Goal: Information Seeking & Learning: Learn about a topic

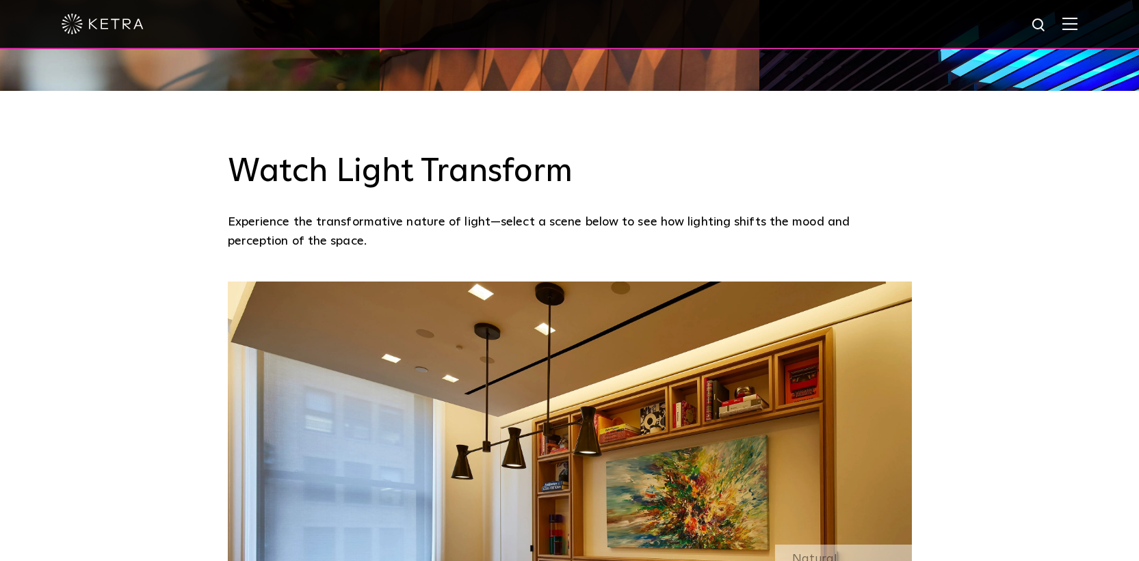
scroll to position [1127, 0]
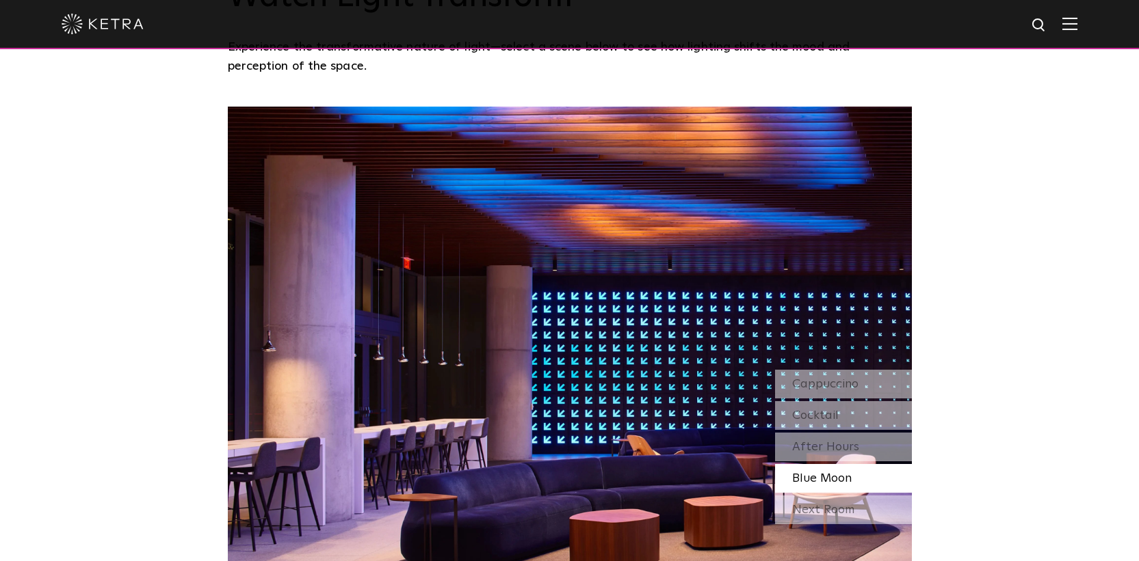
click at [849, 492] on div "Blue Moon" at bounding box center [843, 478] width 137 height 29
click at [846, 513] on div "Next Room" at bounding box center [843, 510] width 137 height 29
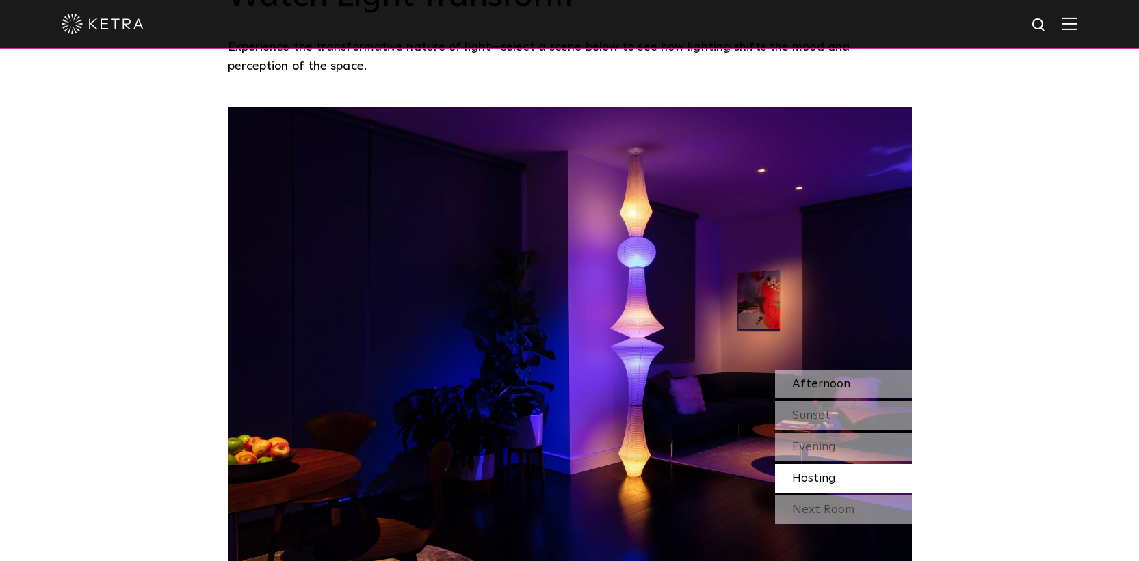
click at [827, 371] on div "Afternoon" at bounding box center [843, 384] width 137 height 29
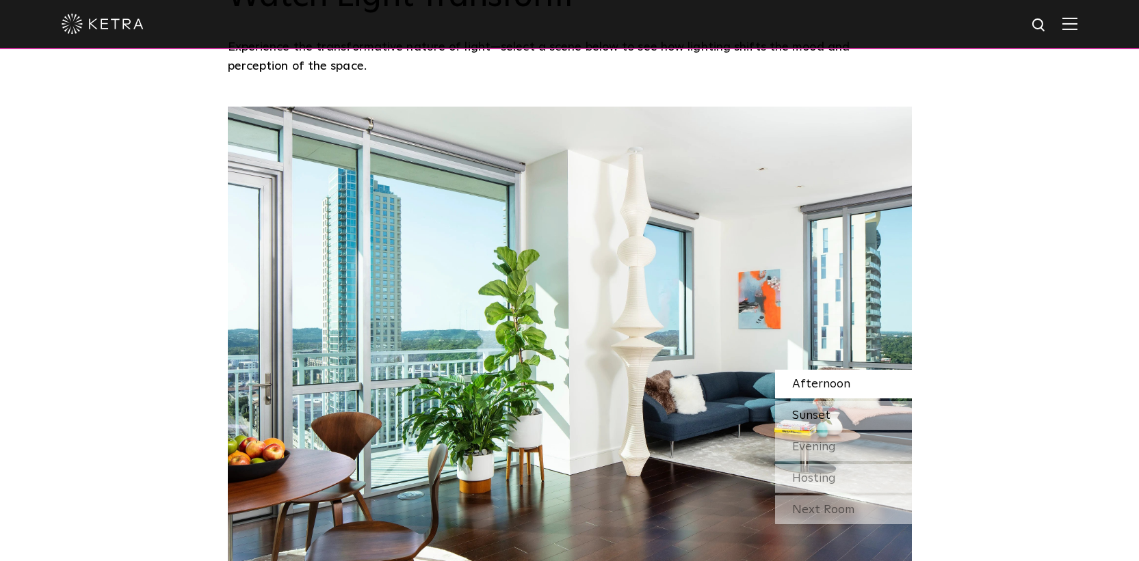
click at [827, 412] on span "Sunset" at bounding box center [811, 416] width 38 height 12
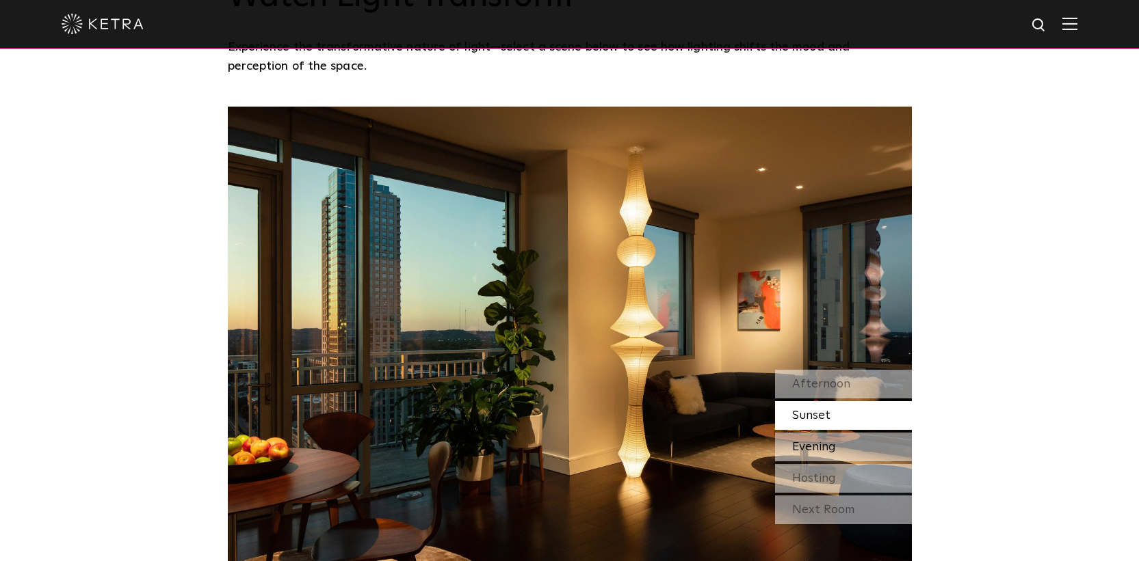
click at [825, 441] on div "Evening" at bounding box center [843, 447] width 137 height 29
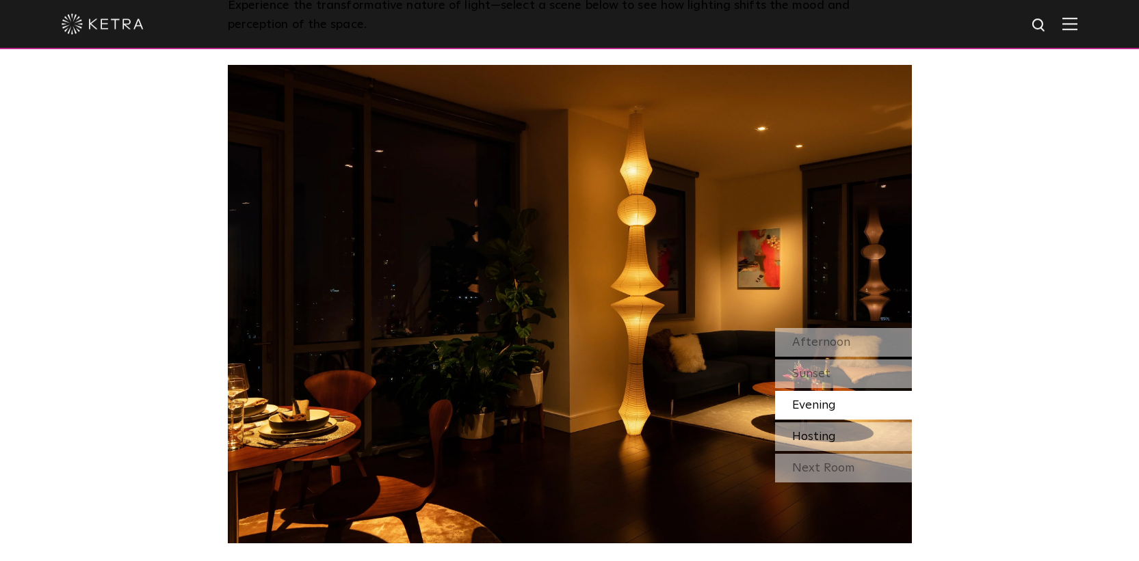
scroll to position [1160, 0]
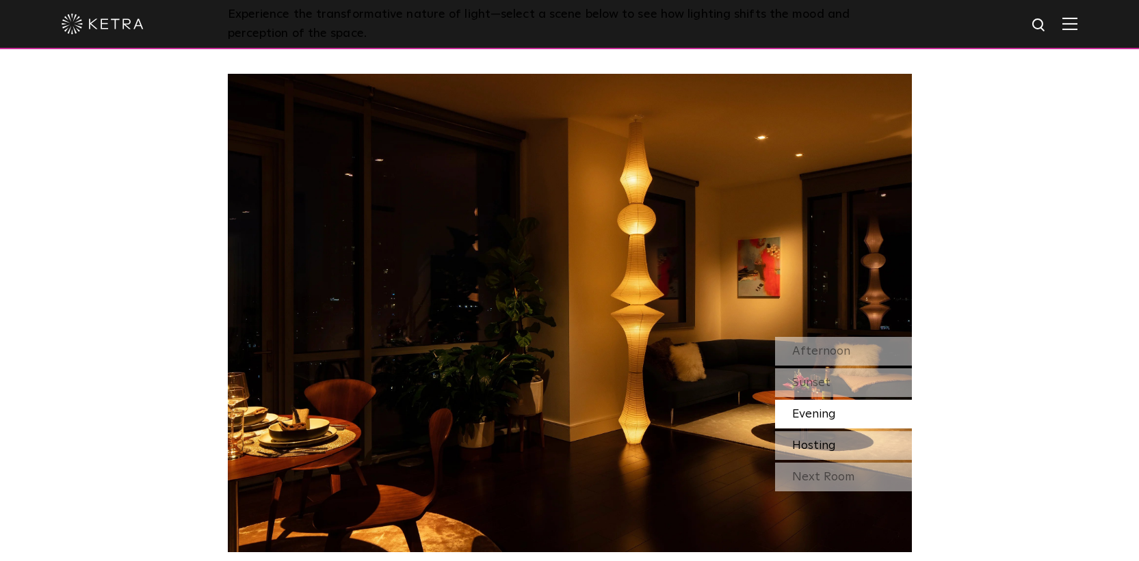
click at [814, 426] on div "Evening" at bounding box center [843, 414] width 137 height 29
click at [814, 440] on span "Hosting" at bounding box center [814, 446] width 44 height 12
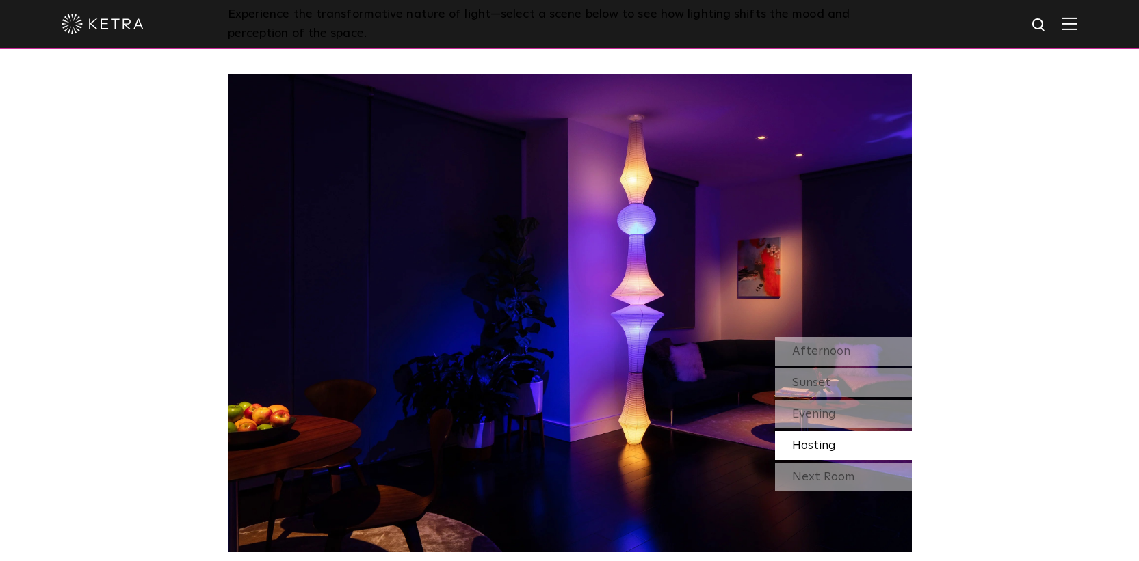
click at [194, 176] on div "Watch Light Transform Experience the transformative nature of light—select a sc…" at bounding box center [569, 217] width 1139 height 669
click at [1083, 332] on div "Watch Light Transform Experience the transformative nature of light—select a sc…" at bounding box center [569, 217] width 1139 height 669
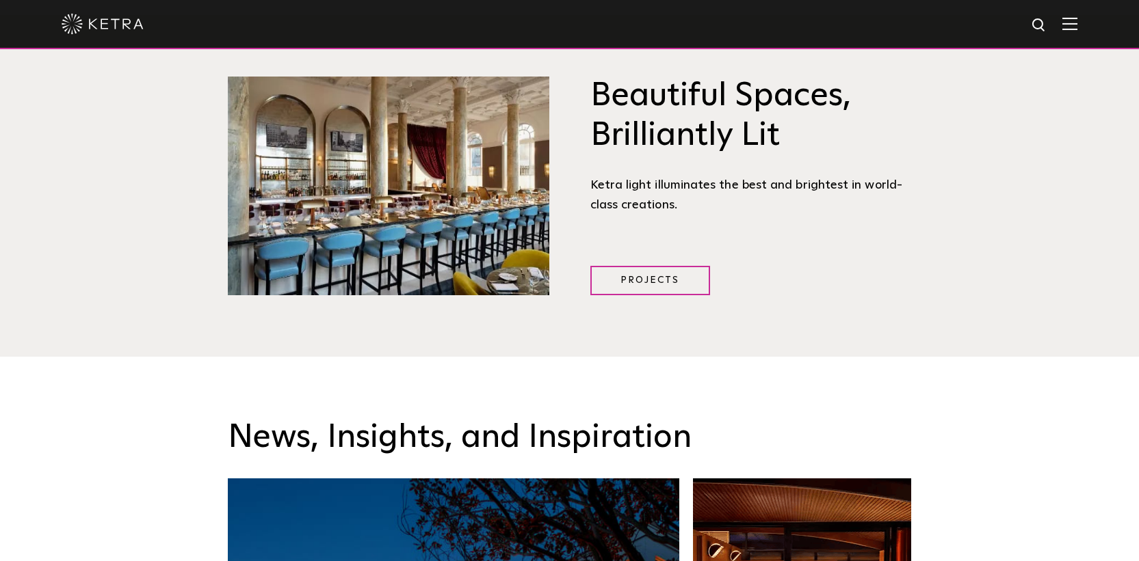
scroll to position [1485, 0]
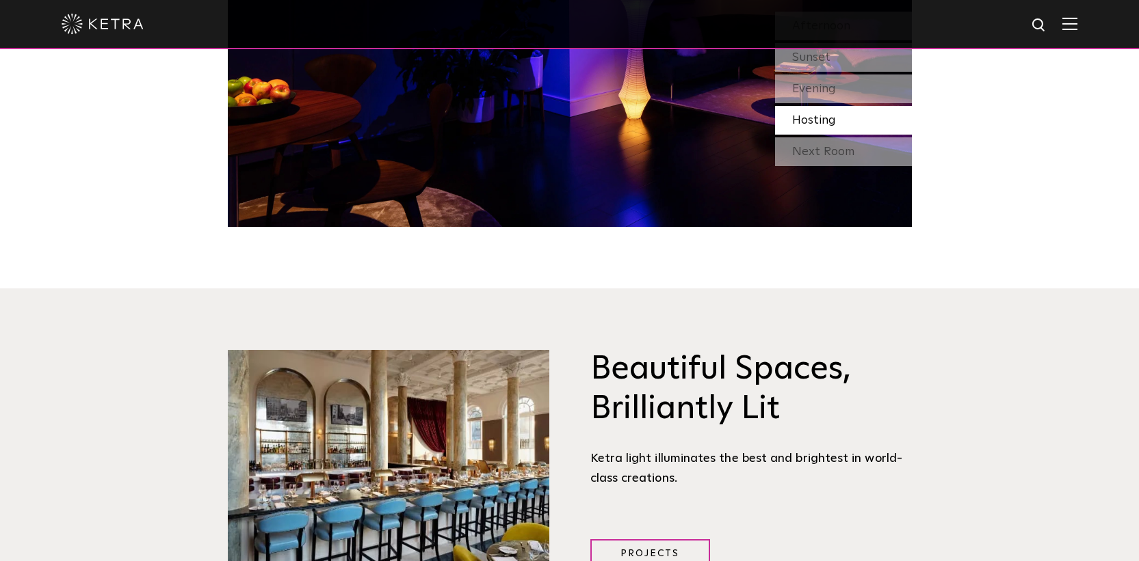
click at [1041, 352] on div "Beautiful Spaces, Brilliantly Lit [PERSON_NAME] light illuminates the best and …" at bounding box center [569, 460] width 1139 height 342
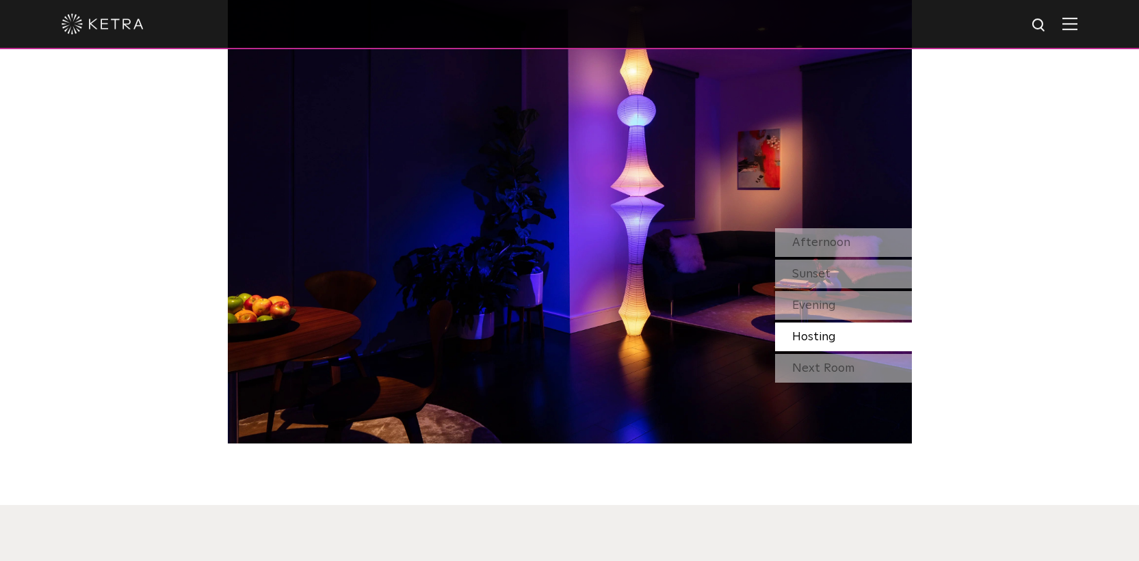
scroll to position [1234, 0]
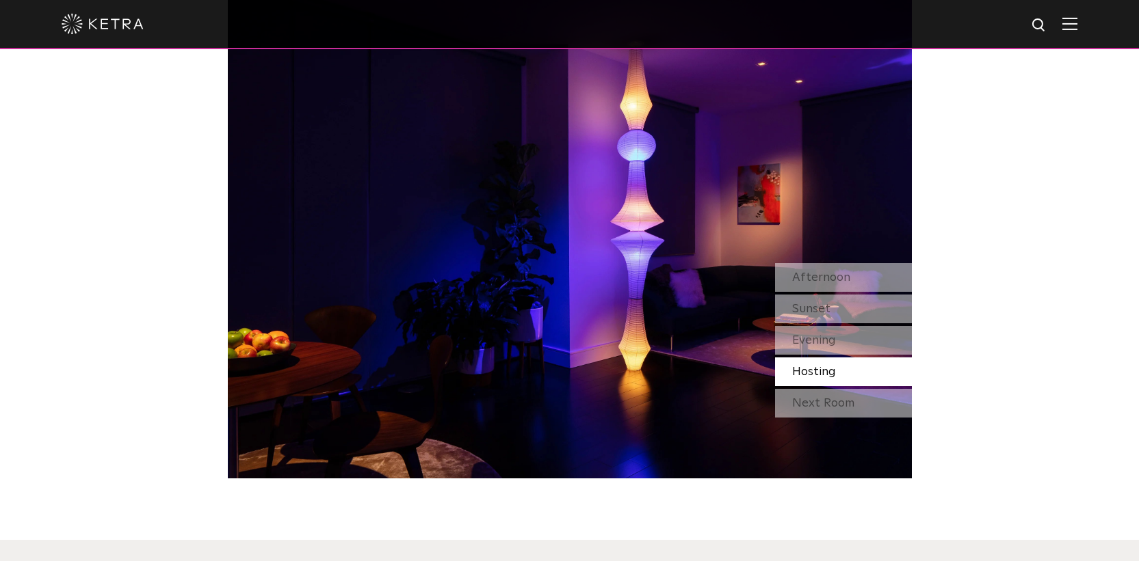
click at [885, 357] on div "Afternoon Sunset Evening Hosting" at bounding box center [843, 324] width 137 height 123
click at [883, 344] on div "Evening" at bounding box center [843, 340] width 137 height 29
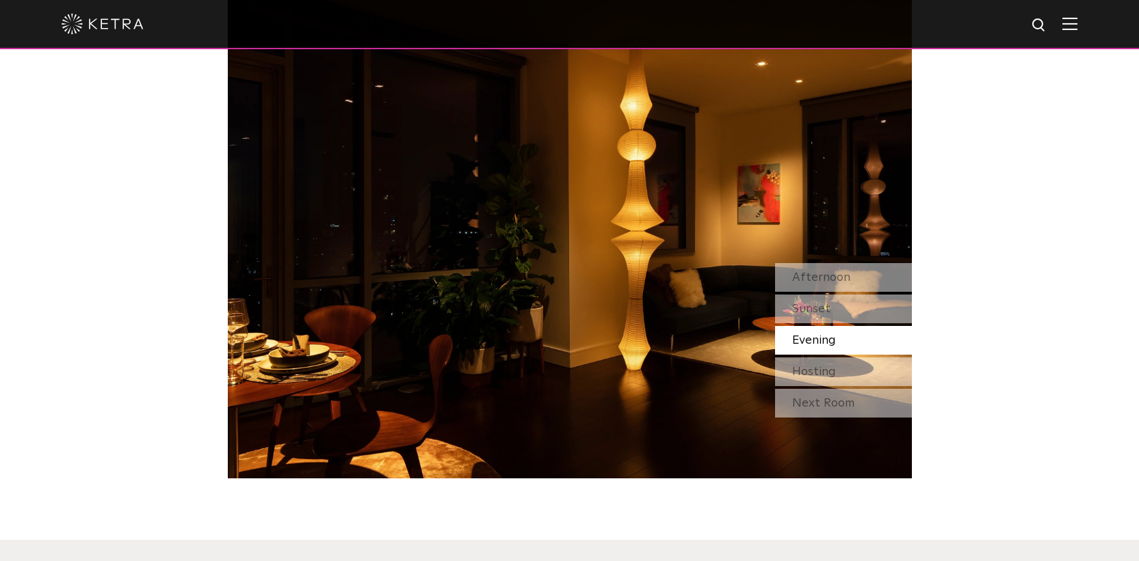
click at [880, 325] on div "Afternoon Sunset Evening Hosting" at bounding box center [843, 324] width 137 height 123
click at [878, 320] on div "Sunset" at bounding box center [843, 309] width 137 height 29
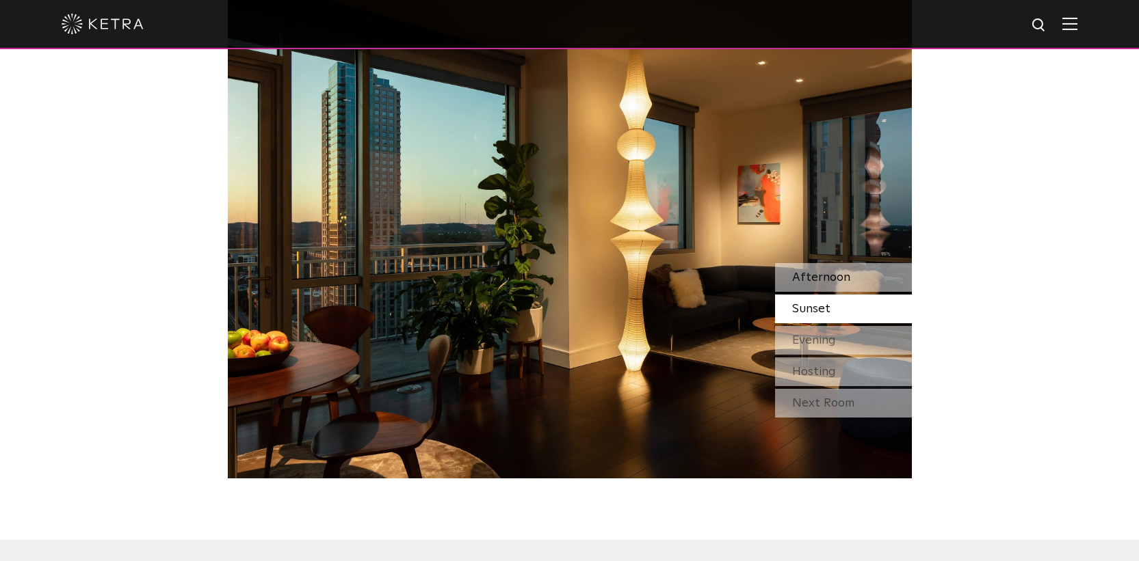
click at [873, 282] on div "Afternoon" at bounding box center [843, 277] width 137 height 29
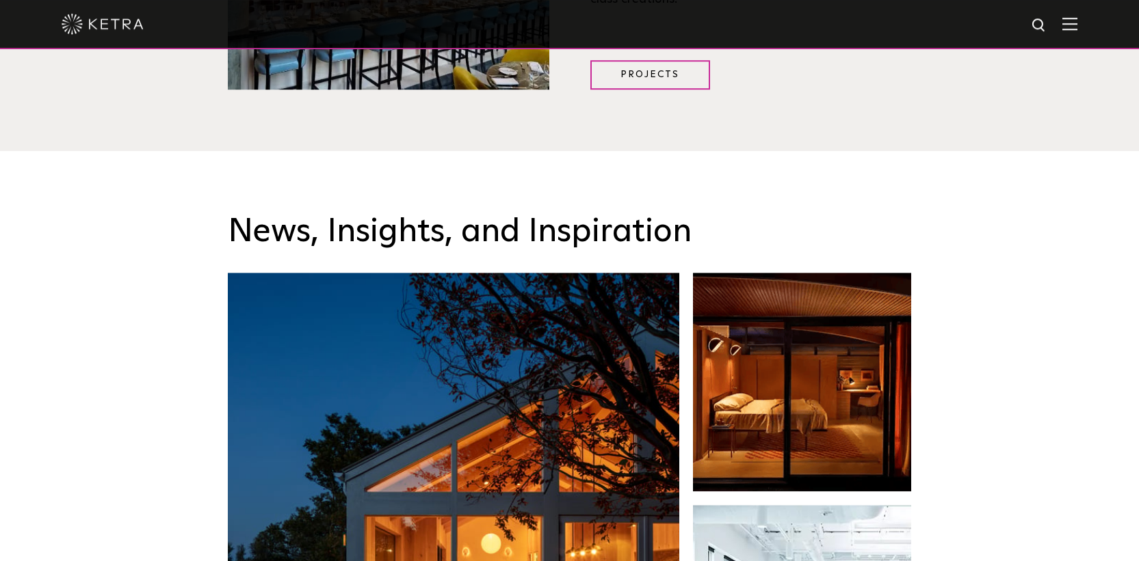
scroll to position [1967, 0]
